Goal: Task Accomplishment & Management: Use online tool/utility

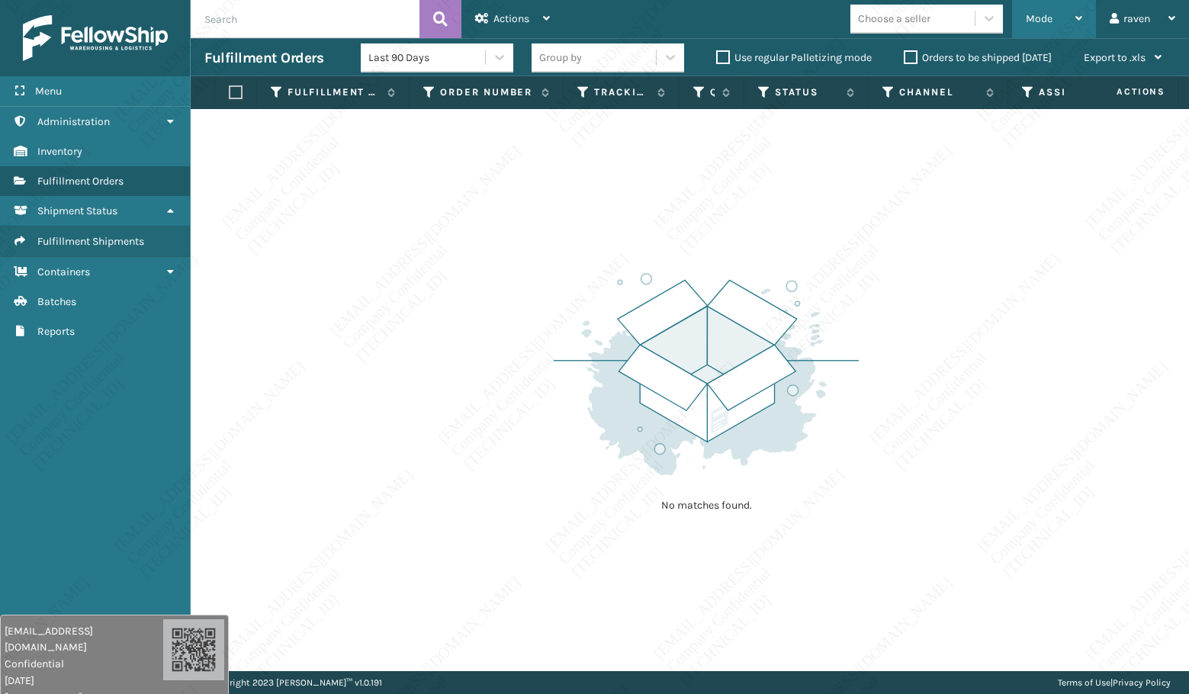
click at [1070, 27] on div "Mode" at bounding box center [1054, 19] width 56 height 38
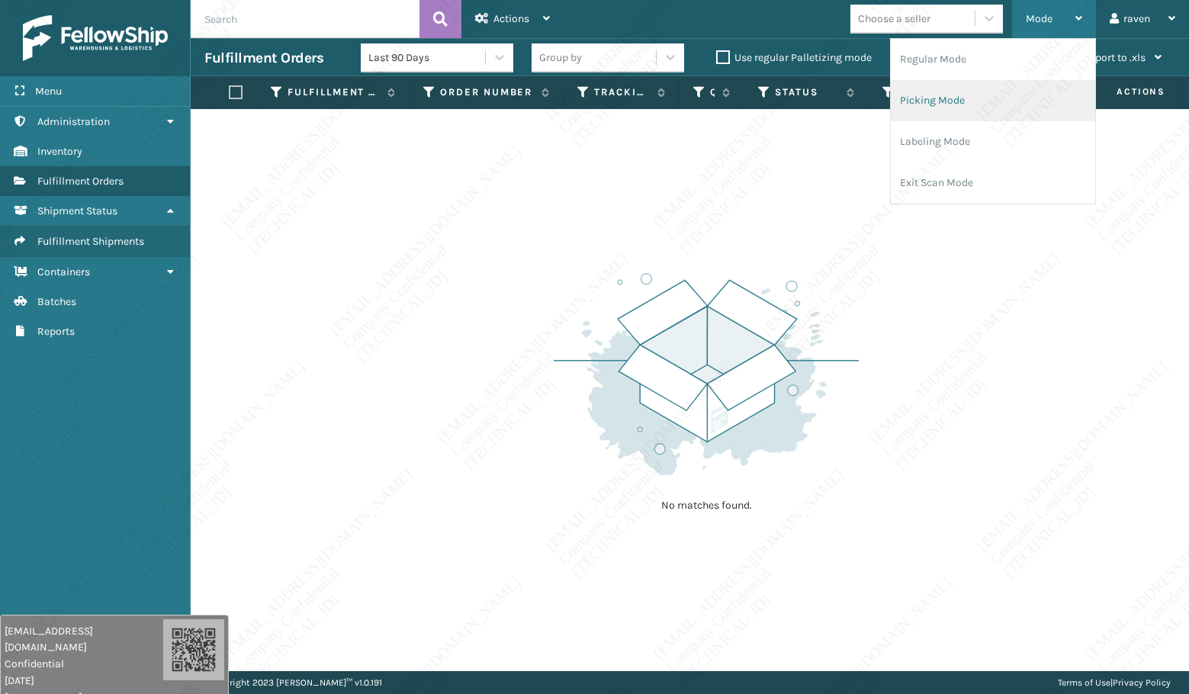
click at [951, 100] on li "Picking Mode" at bounding box center [993, 100] width 204 height 41
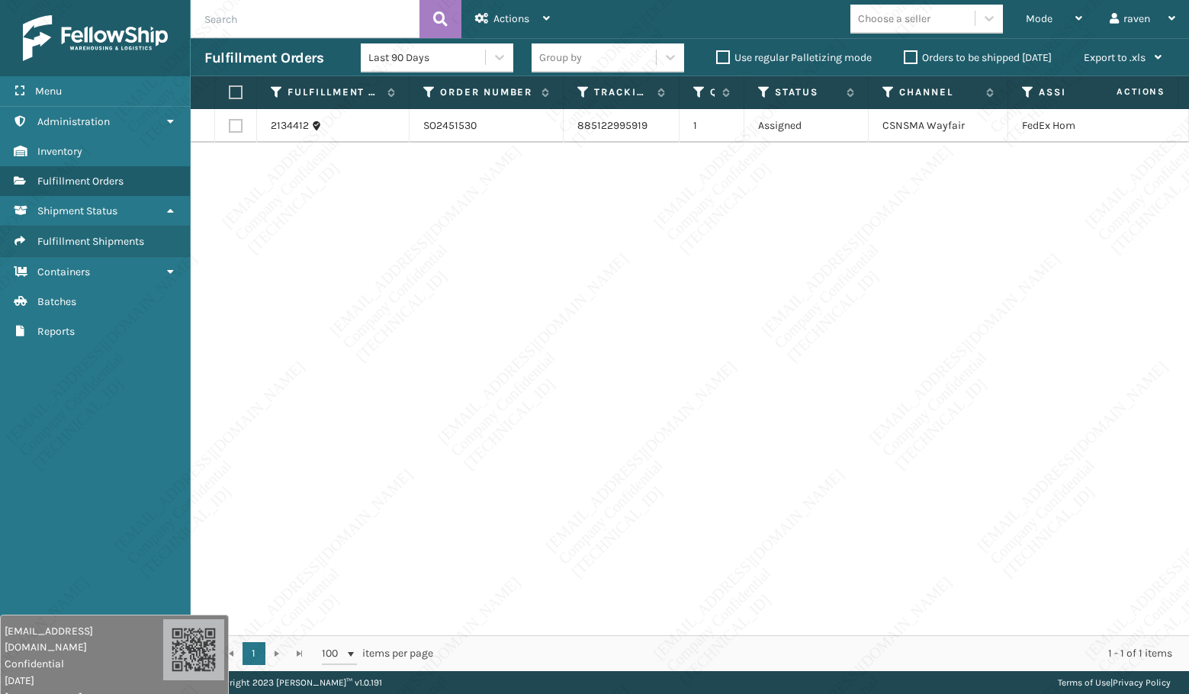
scroll to position [0, 90]
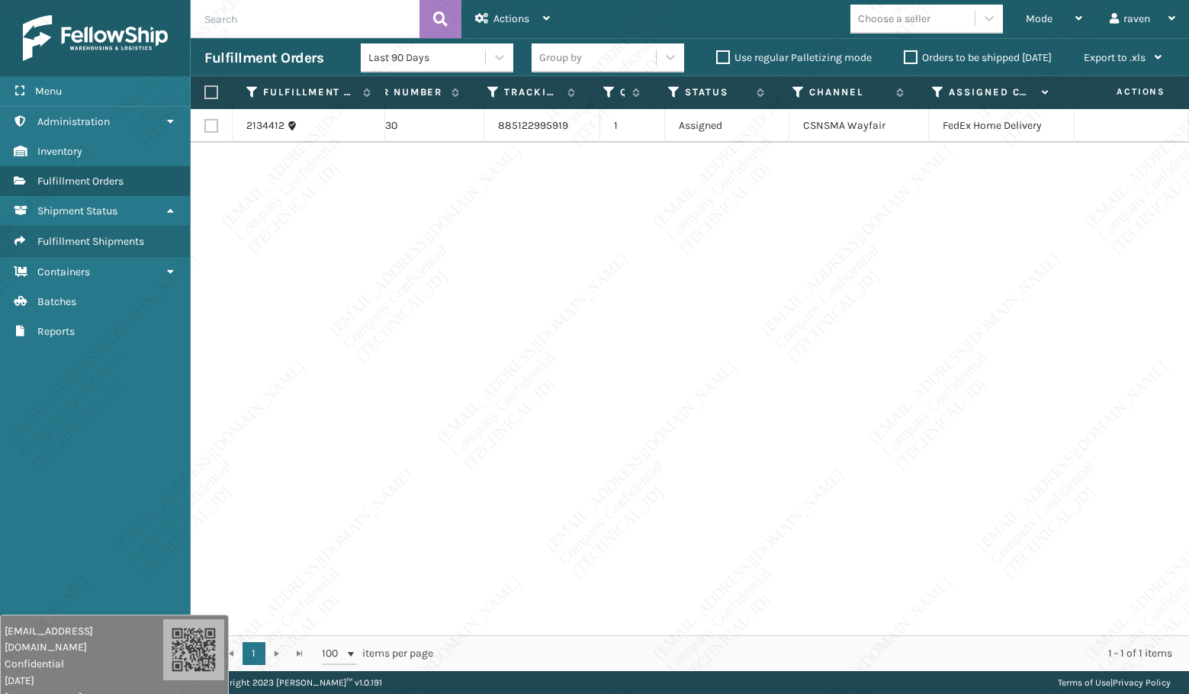
click at [209, 85] on label at bounding box center [208, 92] width 9 height 14
click at [205, 88] on input "checkbox" at bounding box center [204, 93] width 1 height 10
checkbox input "true"
click at [515, 22] on span "Actions" at bounding box center [512, 18] width 36 height 13
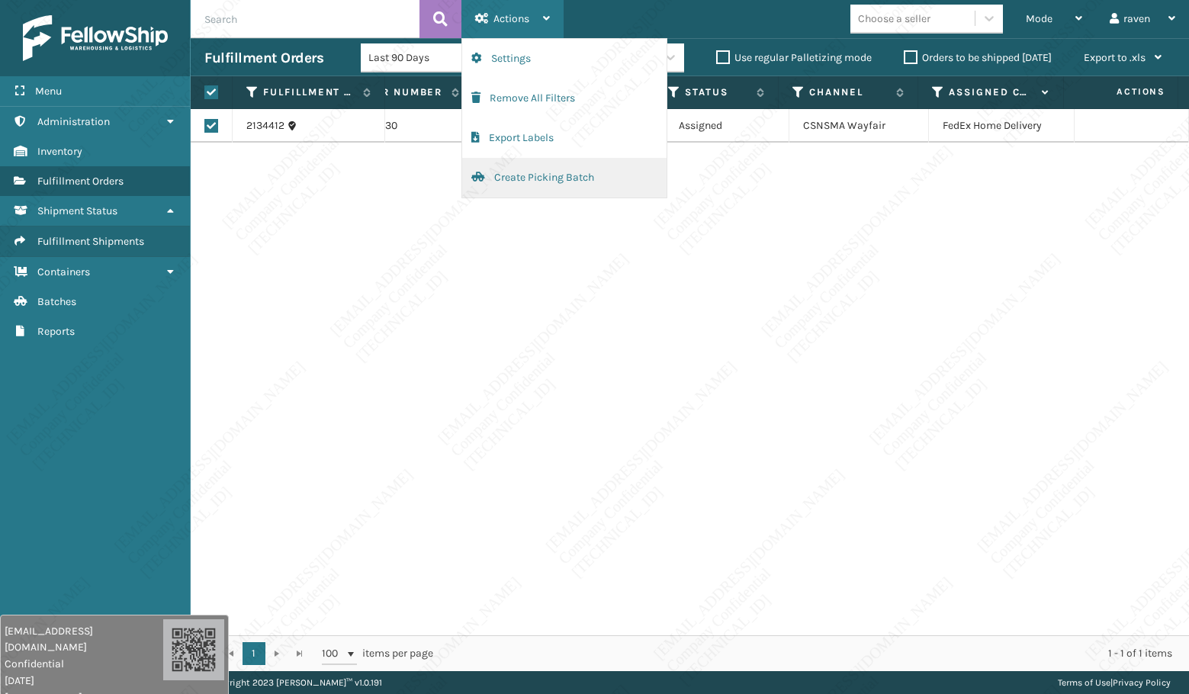
click at [506, 175] on button "Create Picking Batch" at bounding box center [564, 178] width 204 height 40
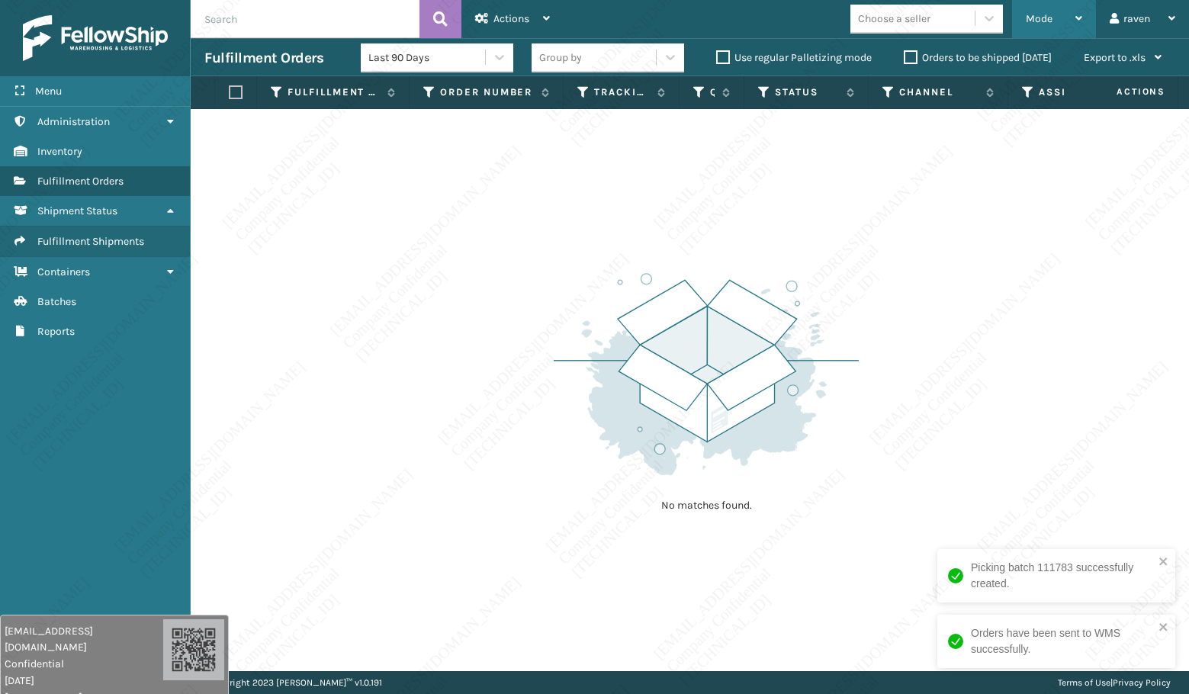
click at [1035, 24] on span "Mode" at bounding box center [1039, 18] width 27 height 13
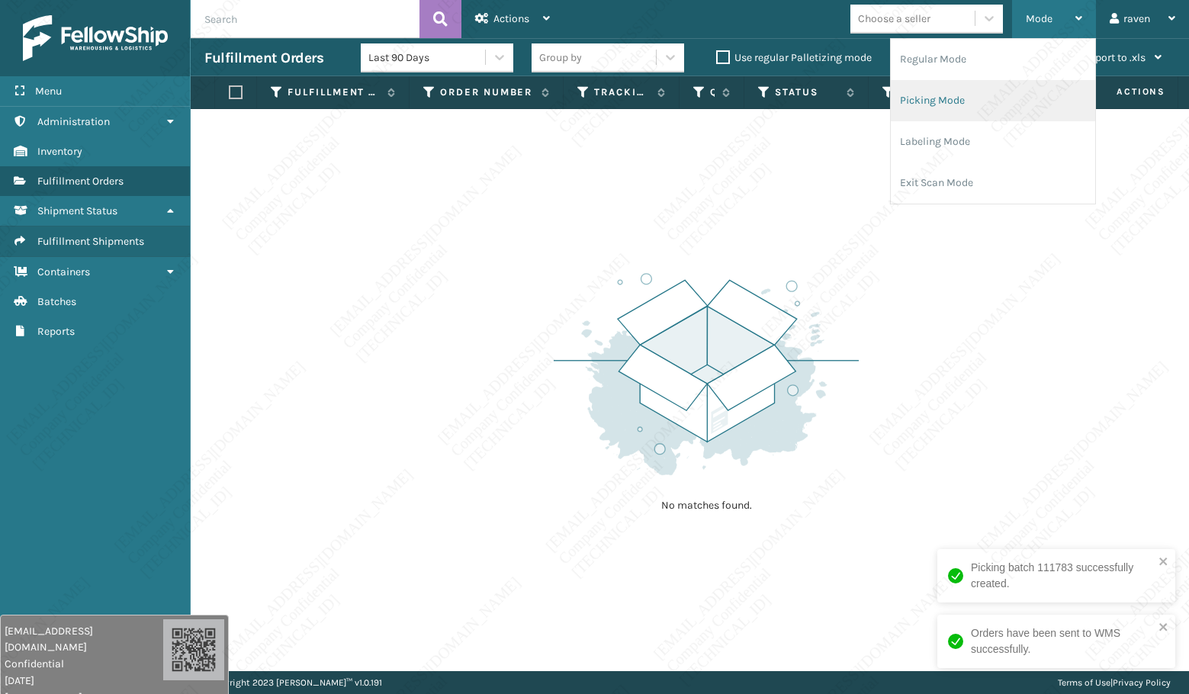
click at [955, 101] on li "Picking Mode" at bounding box center [993, 100] width 204 height 41
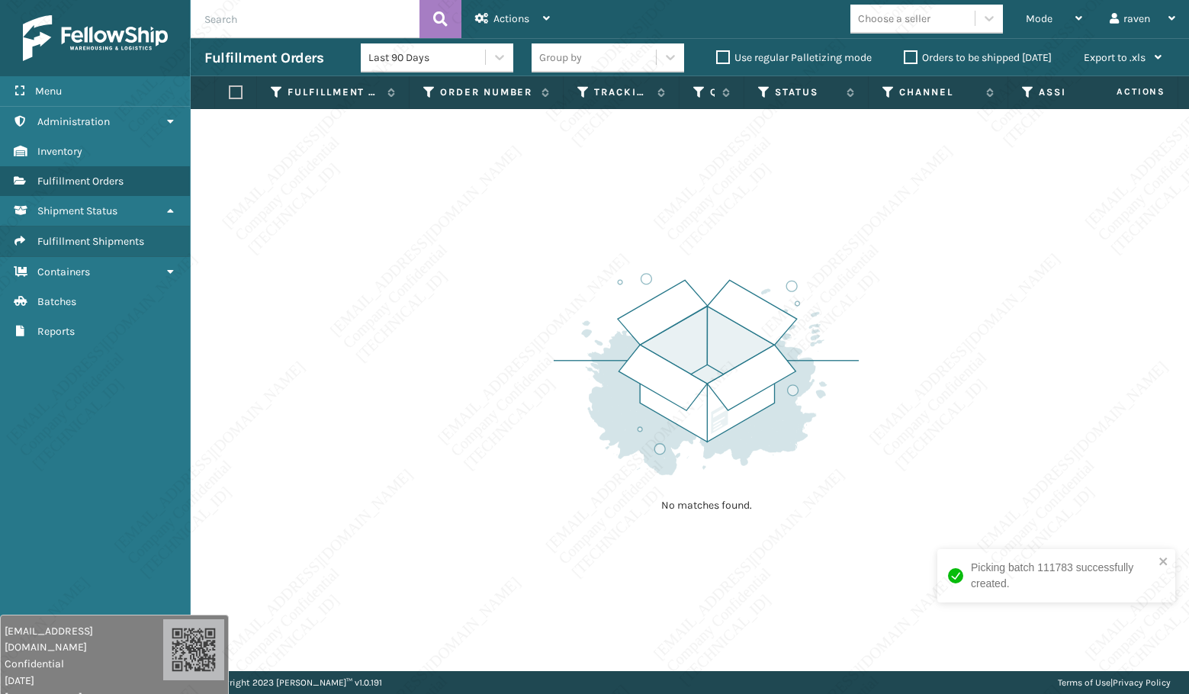
click at [1154, 561] on div "Picking batch 111783 successfully created." at bounding box center [1051, 575] width 215 height 41
click at [1040, 16] on span "Mode" at bounding box center [1039, 18] width 27 height 13
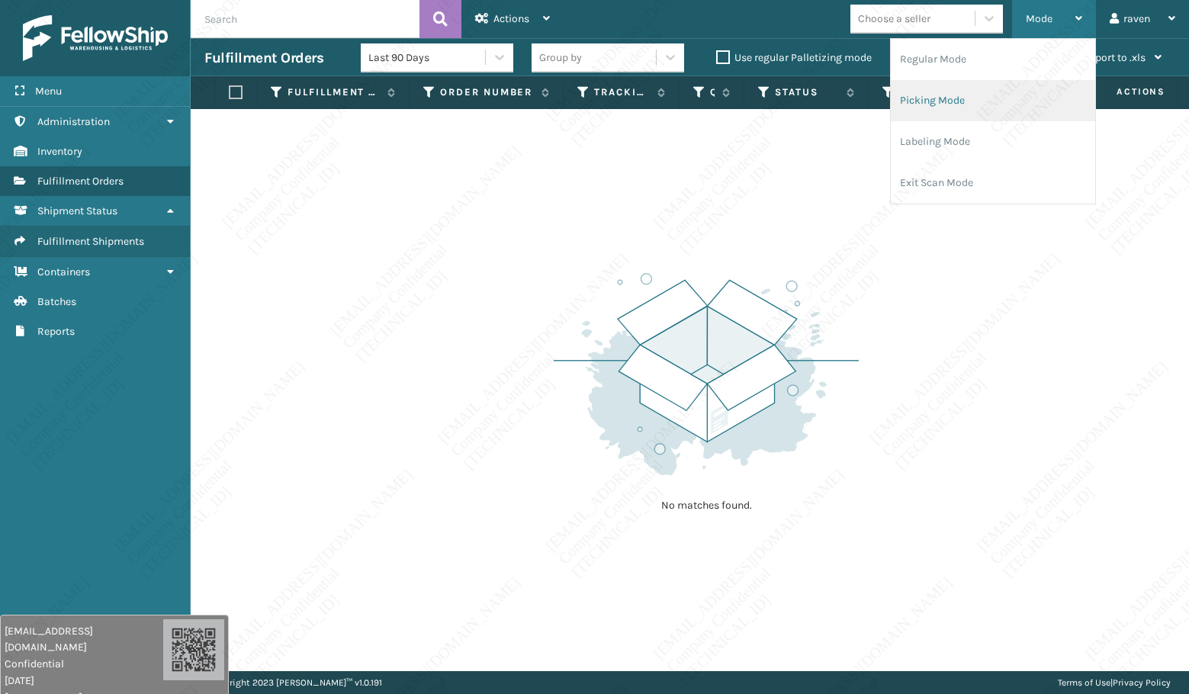
click at [963, 82] on li "Picking Mode" at bounding box center [993, 100] width 204 height 41
